Goal: Information Seeking & Learning: Learn about a topic

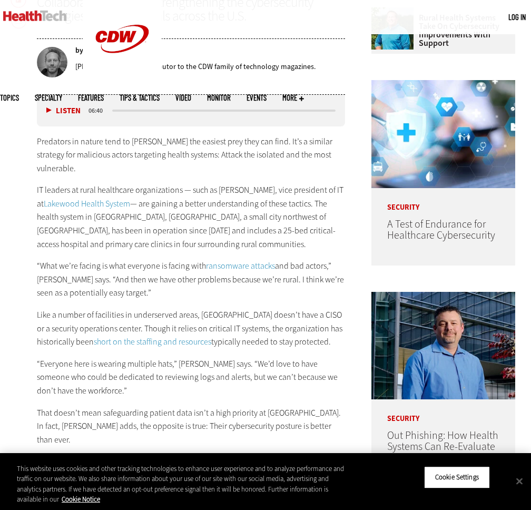
scroll to position [474, 0]
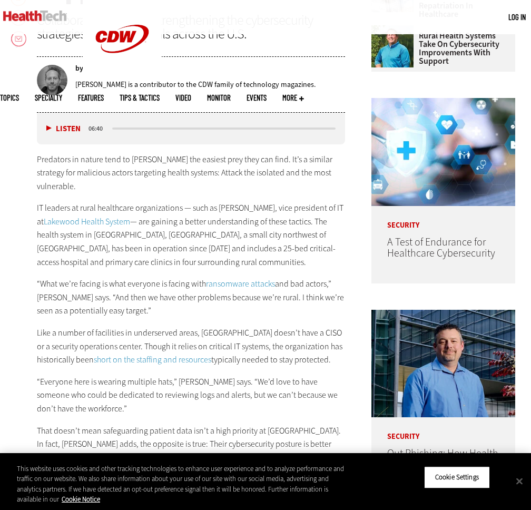
click at [48, 126] on button "Listen" at bounding box center [63, 129] width 34 height 8
drag, startPoint x: 15, startPoint y: 334, endPoint x: 53, endPoint y: 333, distance: 37.4
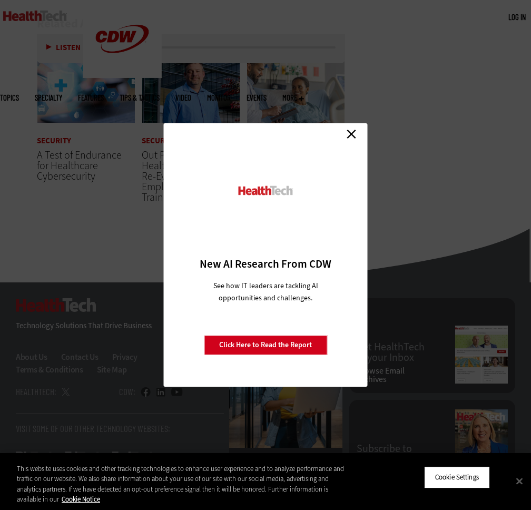
scroll to position [2603, 0]
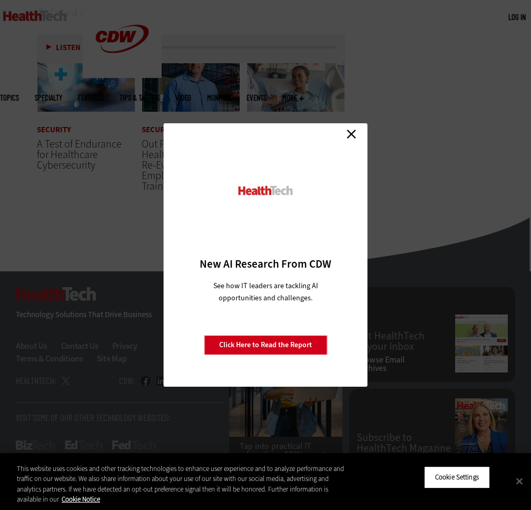
click at [349, 133] on link "Close" at bounding box center [351, 134] width 16 height 16
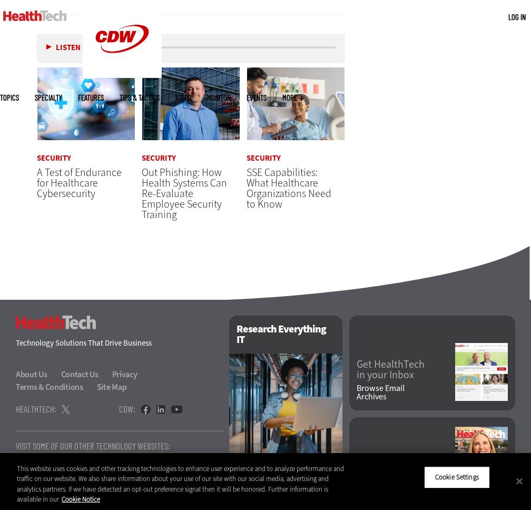
scroll to position [2550, 0]
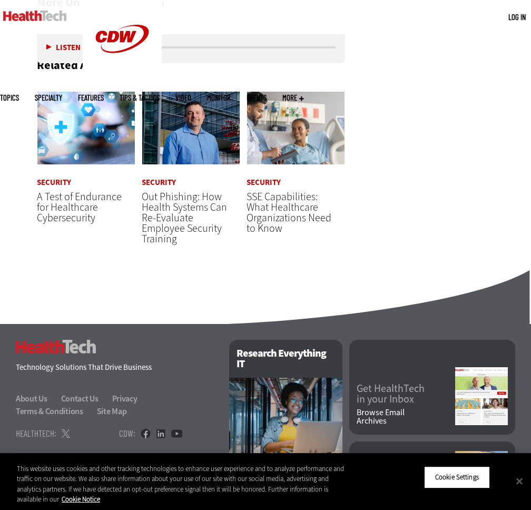
click at [83, 189] on span "A Test of Endurance for Healthcare Cybersecurity" at bounding box center [79, 206] width 85 height 35
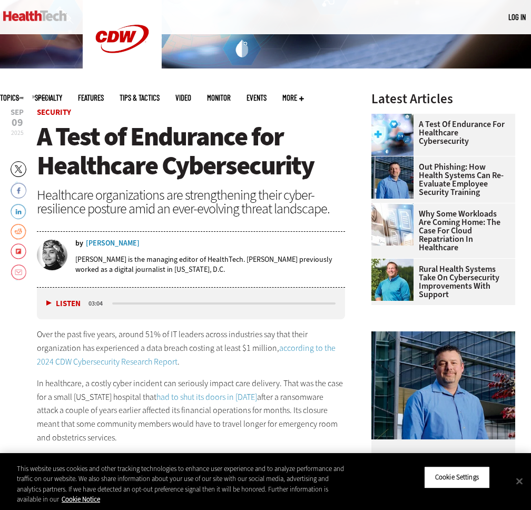
click at [52, 303] on button "Listen" at bounding box center [63, 304] width 34 height 8
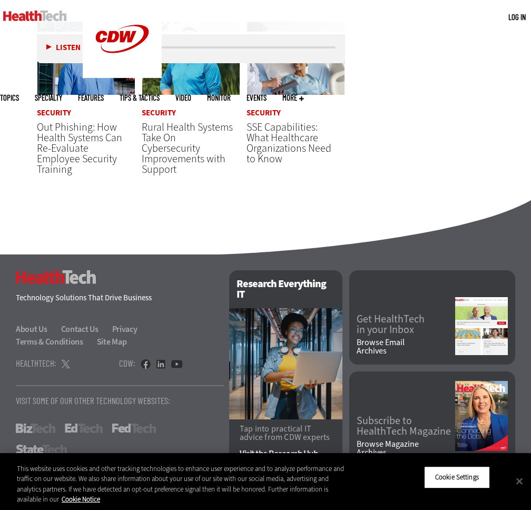
scroll to position [1642, 0]
click at [291, 141] on span "SSE Capabilities: What Healthcare Organizations Need to Know" at bounding box center [288, 143] width 85 height 46
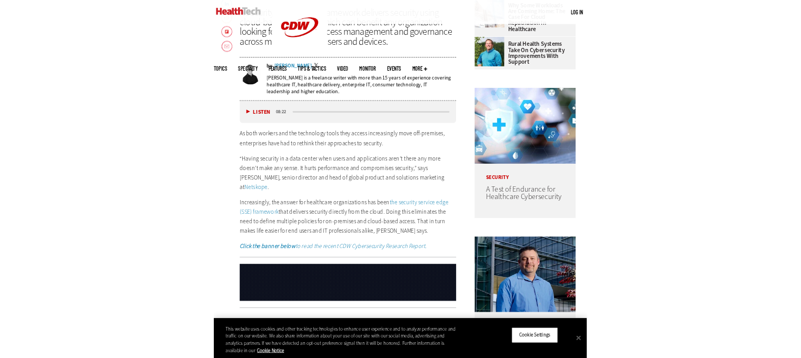
scroll to position [421, 0]
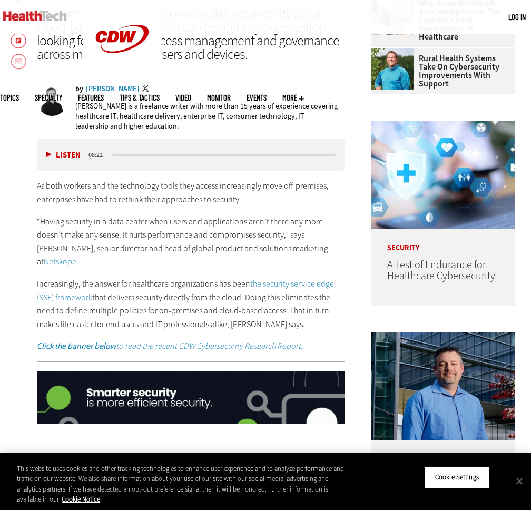
click at [45, 154] on div "Listen Pause" at bounding box center [66, 155] width 42 height 12
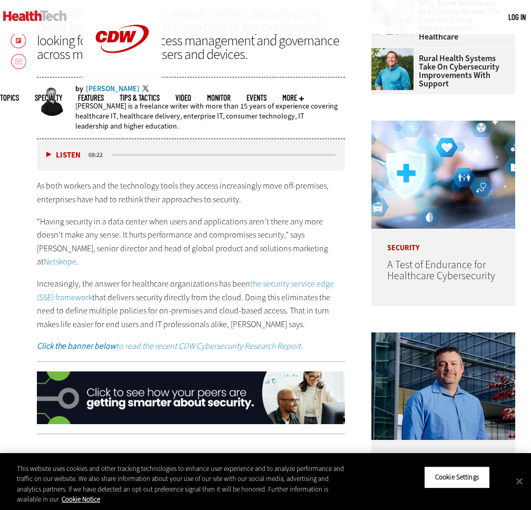
click at [46, 154] on button "Listen" at bounding box center [63, 155] width 34 height 8
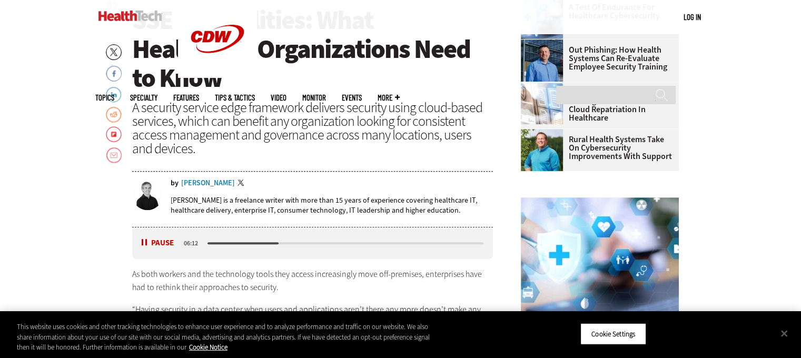
scroll to position [0, 0]
click at [216, 241] on div "media player" at bounding box center [346, 243] width 280 height 5
drag, startPoint x: 280, startPoint y: 241, endPoint x: 143, endPoint y: 244, distance: 136.4
click at [231, 241] on div "media player" at bounding box center [346, 243] width 280 height 5
click at [148, 242] on button "Pause" at bounding box center [158, 243] width 33 height 8
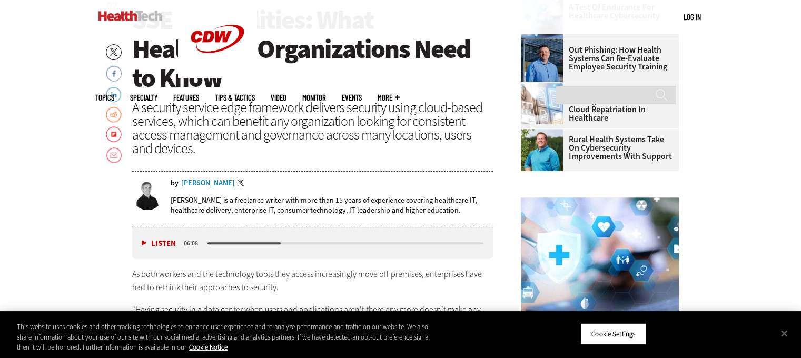
drag, startPoint x: 52, startPoint y: 71, endPoint x: 118, endPoint y: 2, distance: 95.7
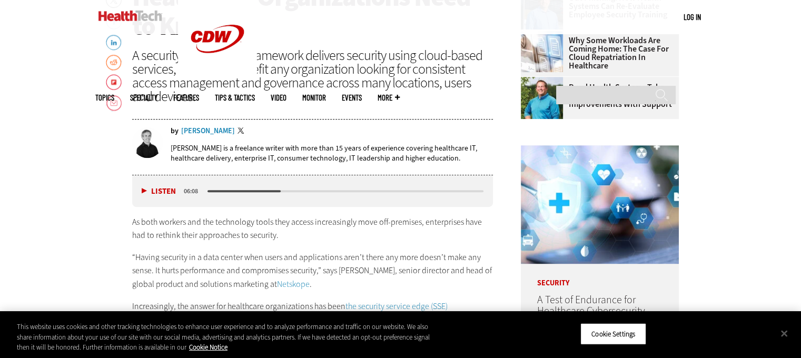
scroll to position [474, 0]
